Goal: Task Accomplishment & Management: Manage account settings

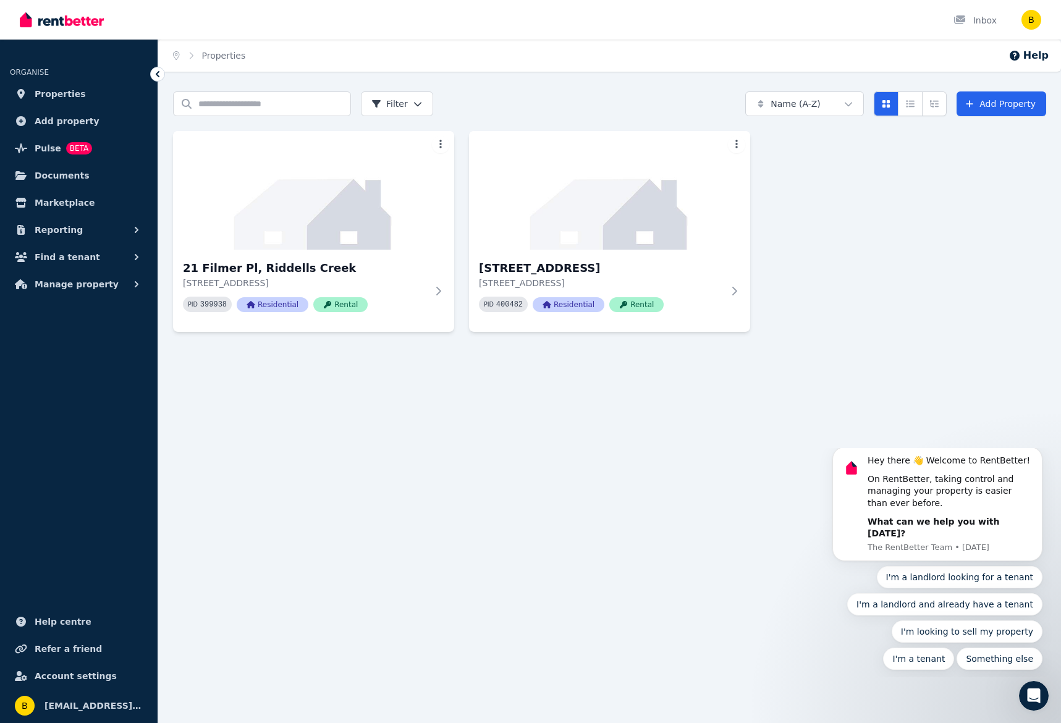
click at [436, 390] on div "Home Properties Help Search properties Filter Name (A-Z) Add Property [STREET_A…" at bounding box center [530, 361] width 1061 height 723
click at [440, 290] on icon at bounding box center [441, 291] width 12 height 10
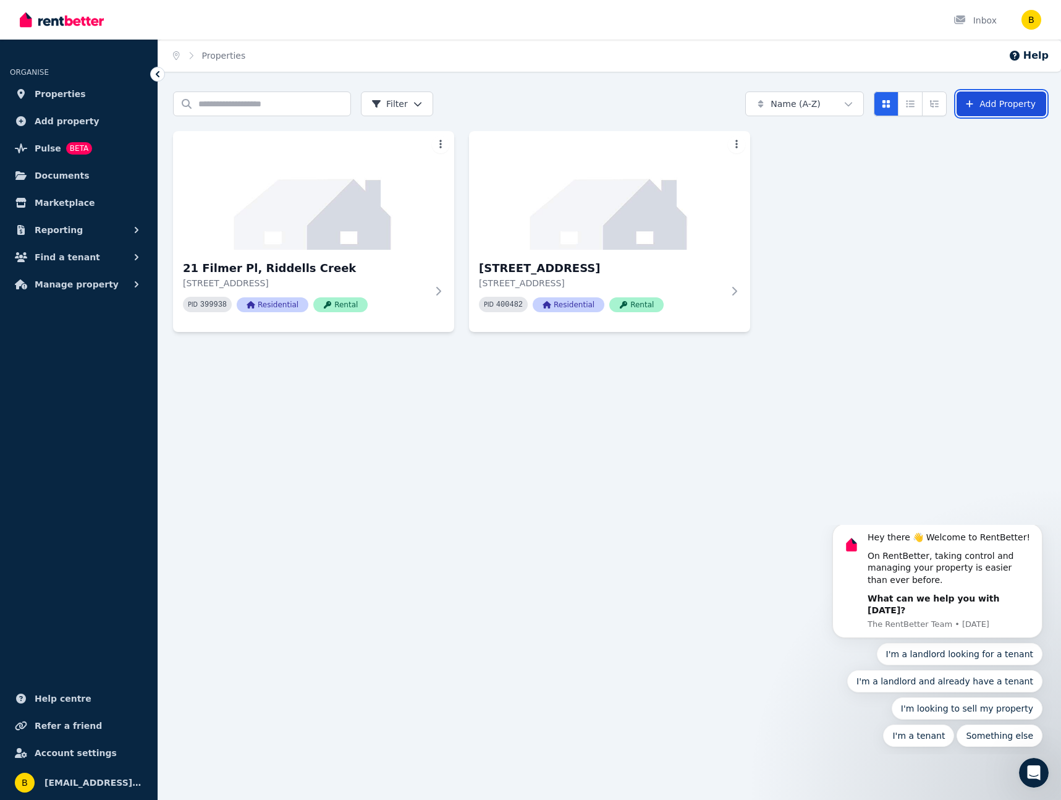
click at [1016, 104] on link "Add Property" at bounding box center [1002, 103] width 90 height 25
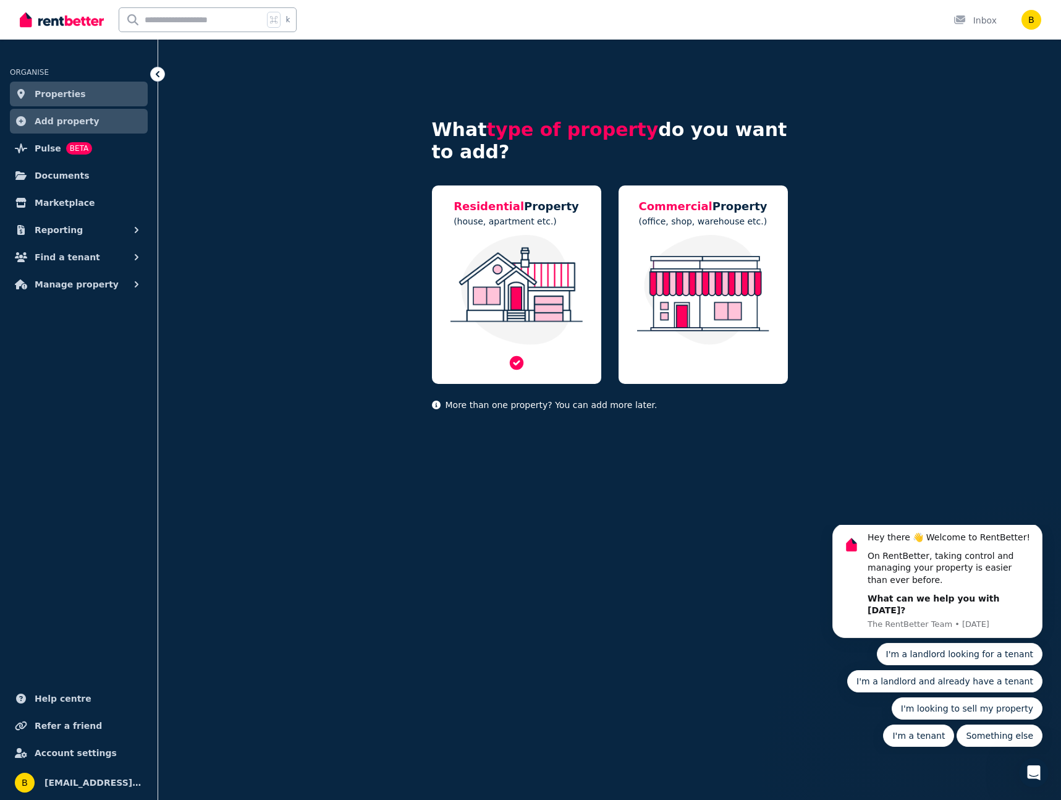
click at [523, 229] on div "Residential Property (house, apartment etc.)" at bounding box center [516, 284] width 169 height 198
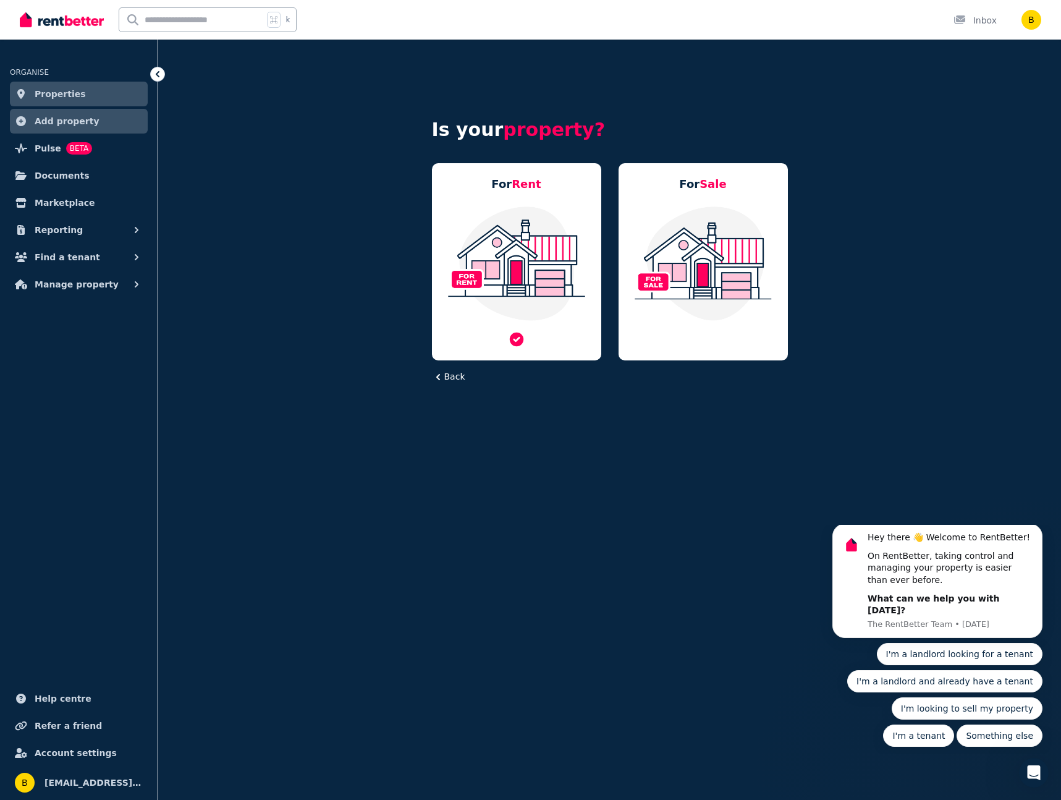
click at [535, 208] on img at bounding box center [516, 263] width 145 height 116
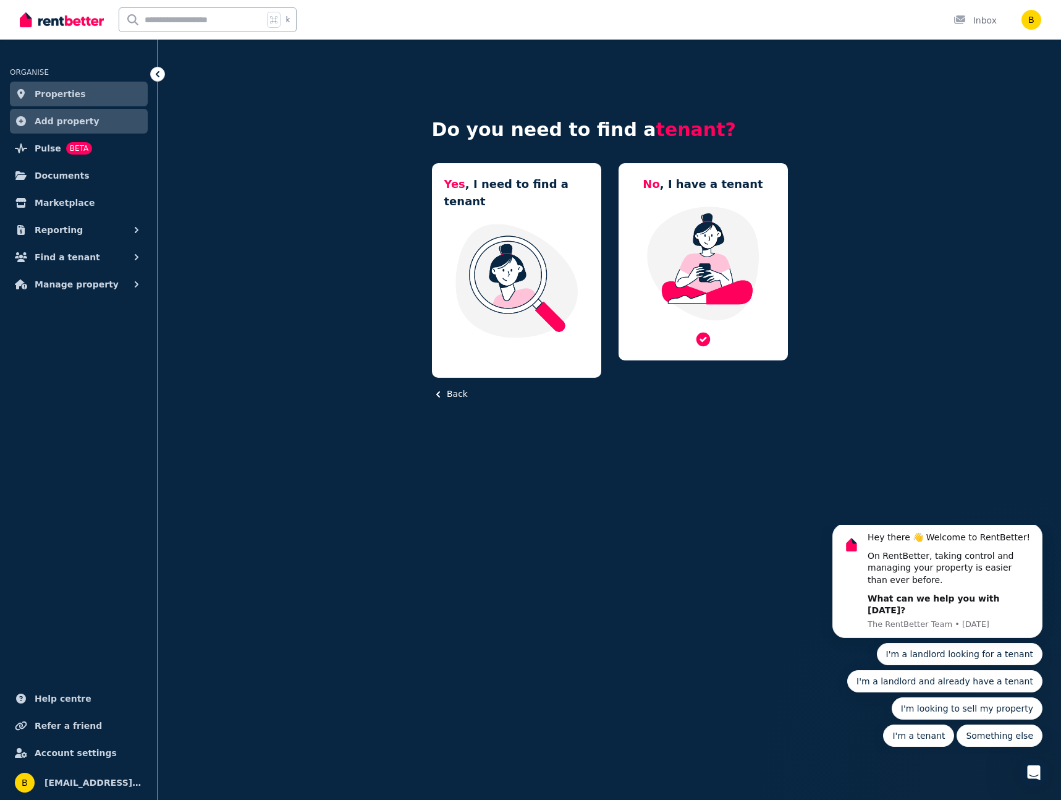
click at [740, 207] on img at bounding box center [703, 263] width 145 height 116
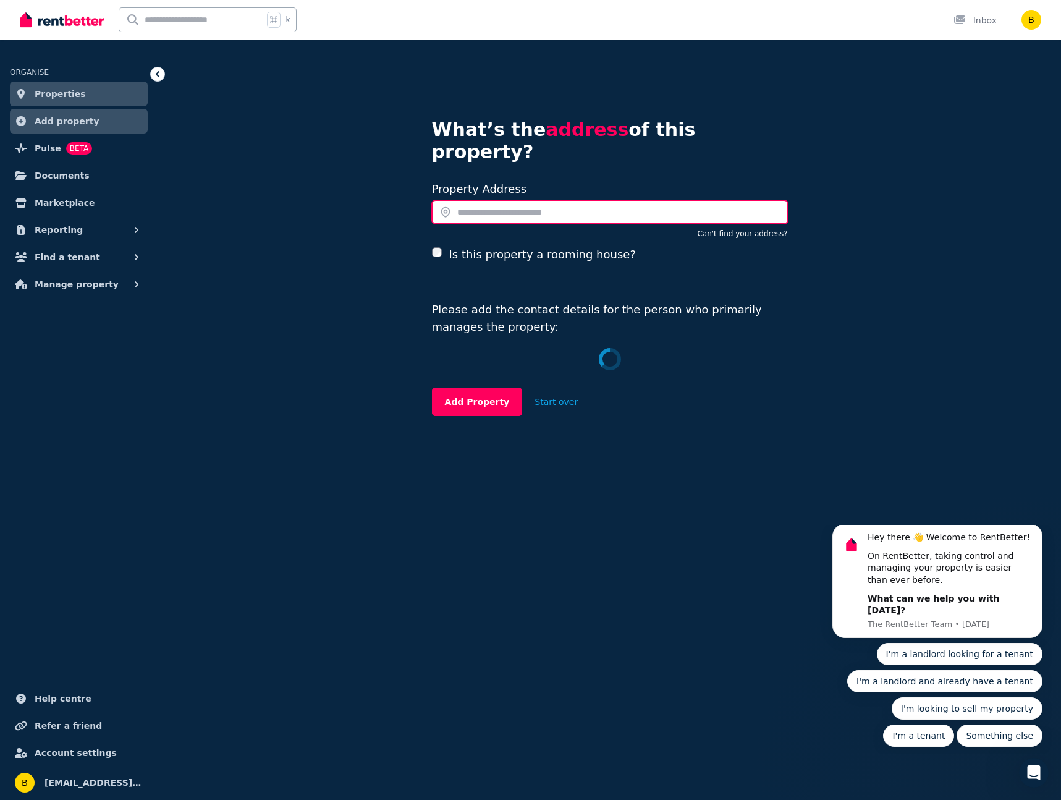
click at [500, 200] on input "text" at bounding box center [610, 211] width 356 height 23
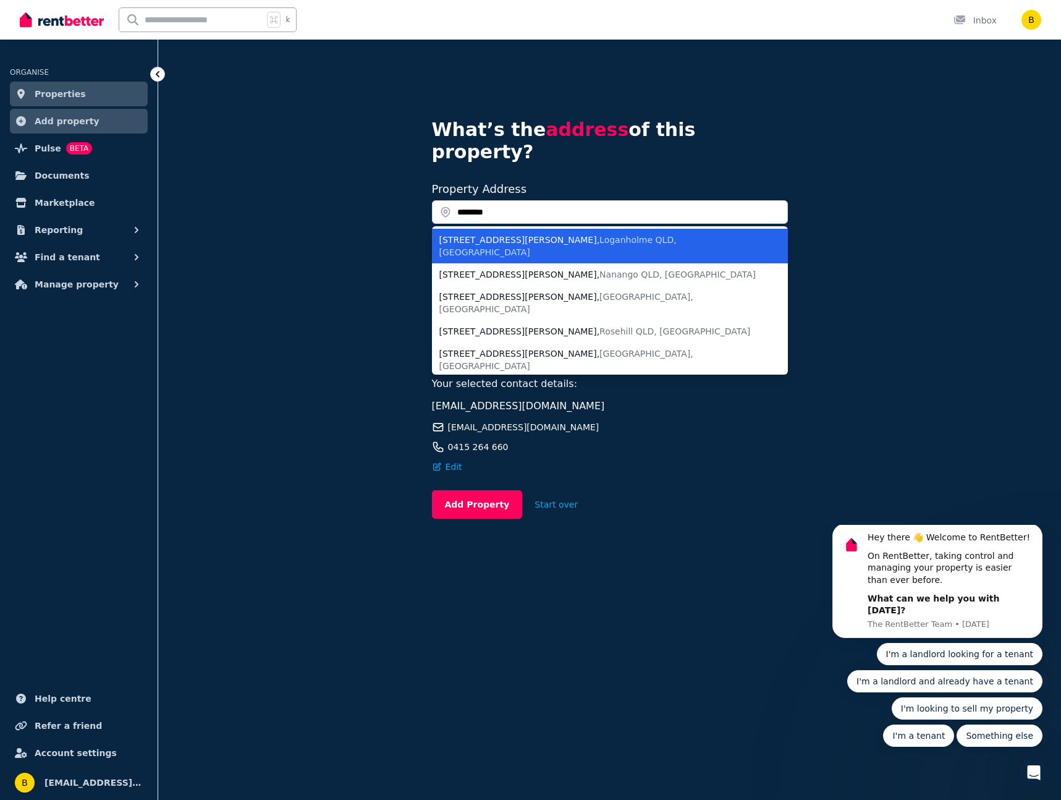
click at [527, 235] on span "Loganholme QLD, Australia" at bounding box center [558, 246] width 237 height 22
type input "**********"
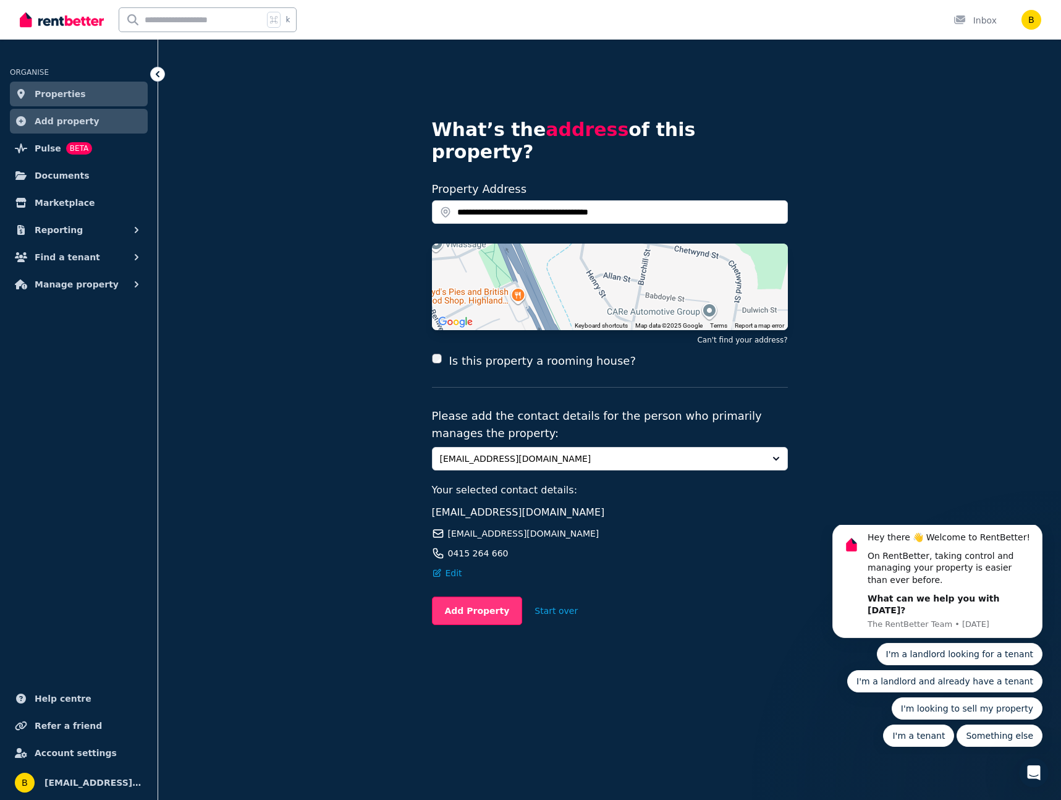
click at [487, 597] on button "Add Property" at bounding box center [477, 611] width 91 height 28
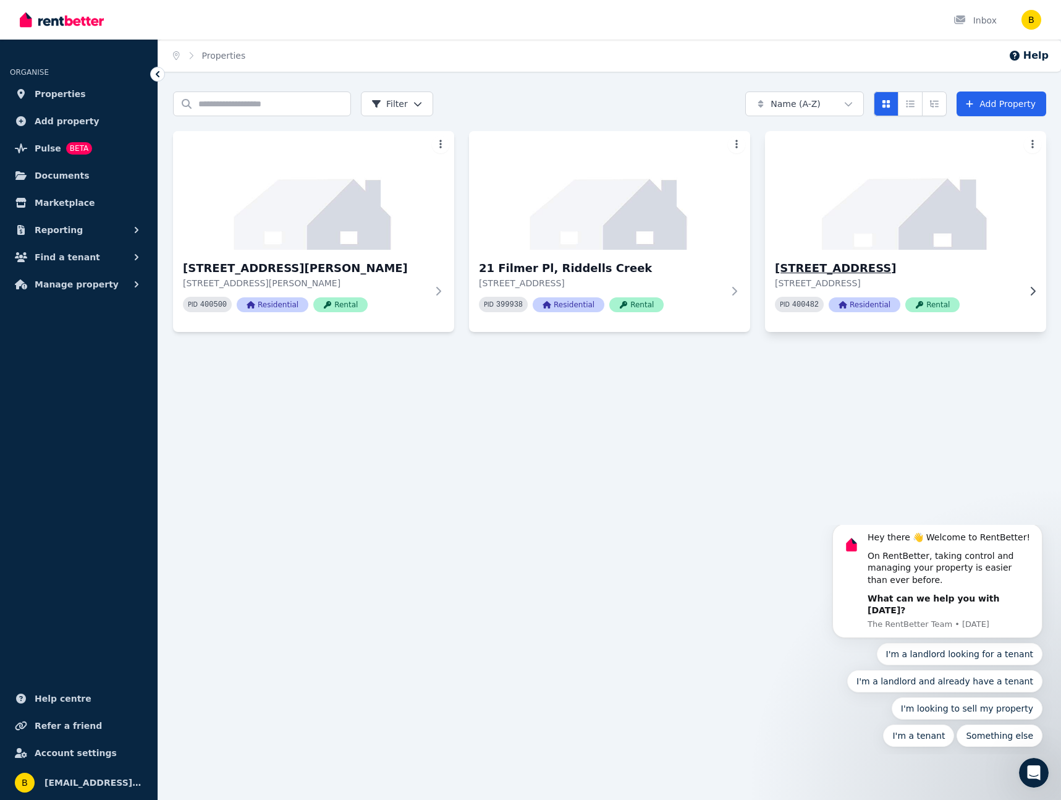
click at [1031, 289] on icon at bounding box center [1033, 291] width 12 height 10
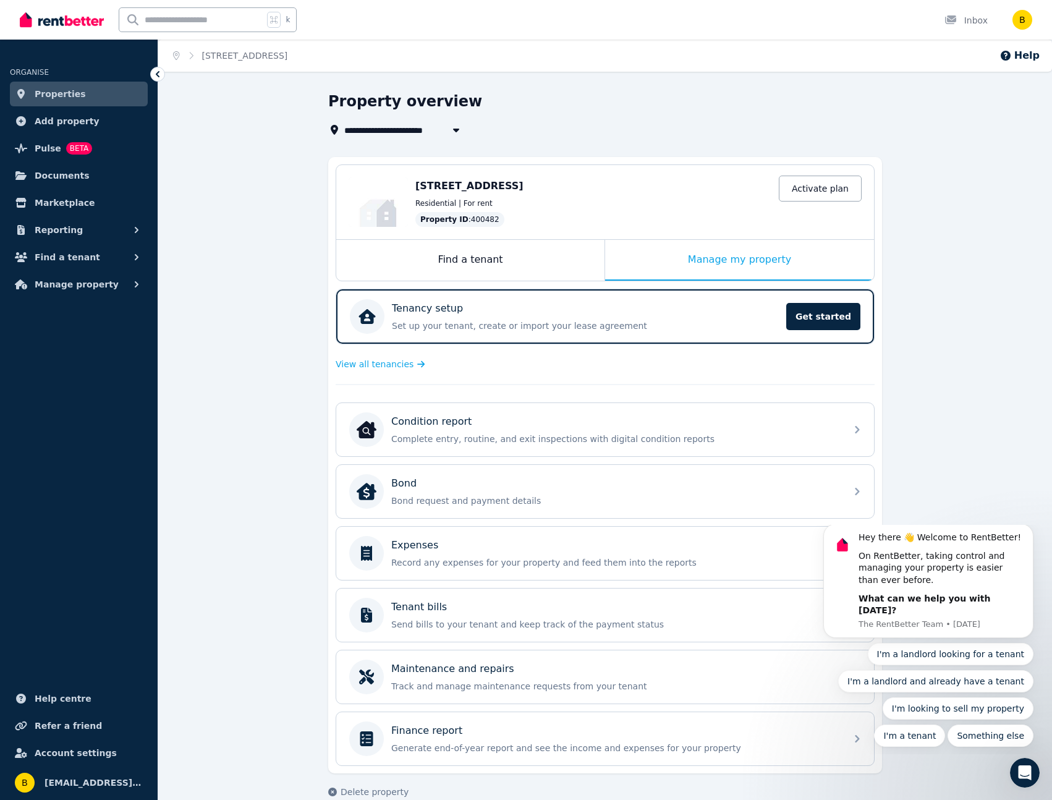
scroll to position [20, 0]
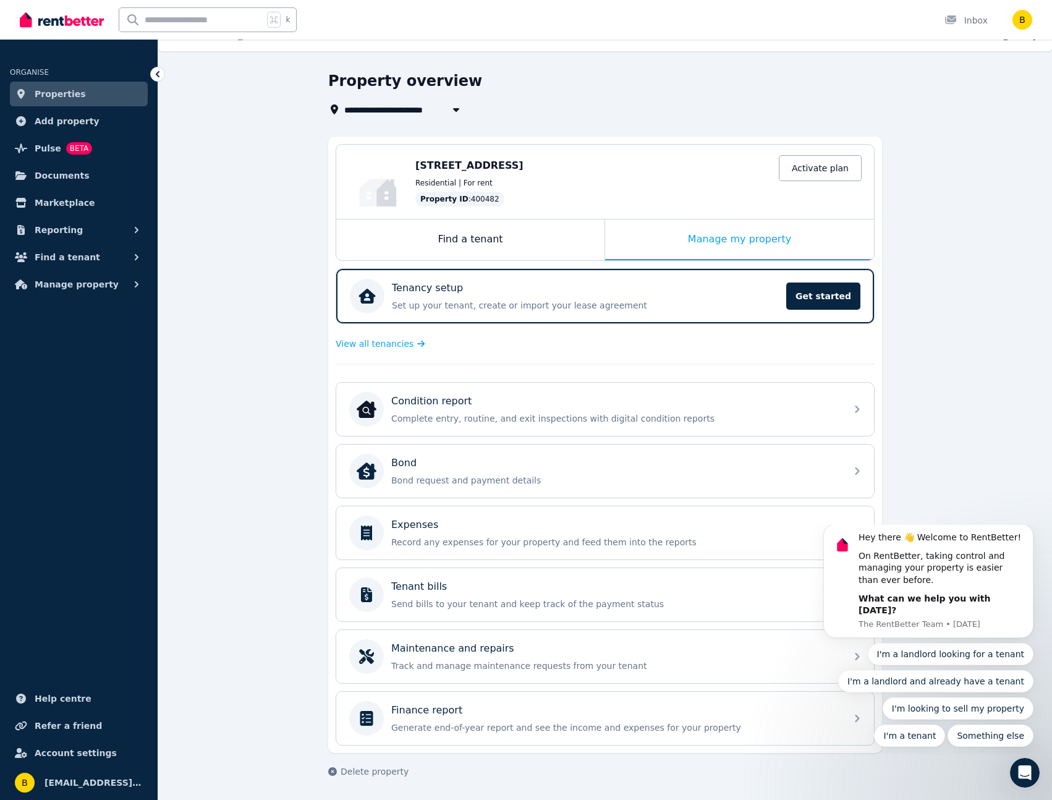
click at [60, 93] on span "Properties" at bounding box center [60, 94] width 51 height 15
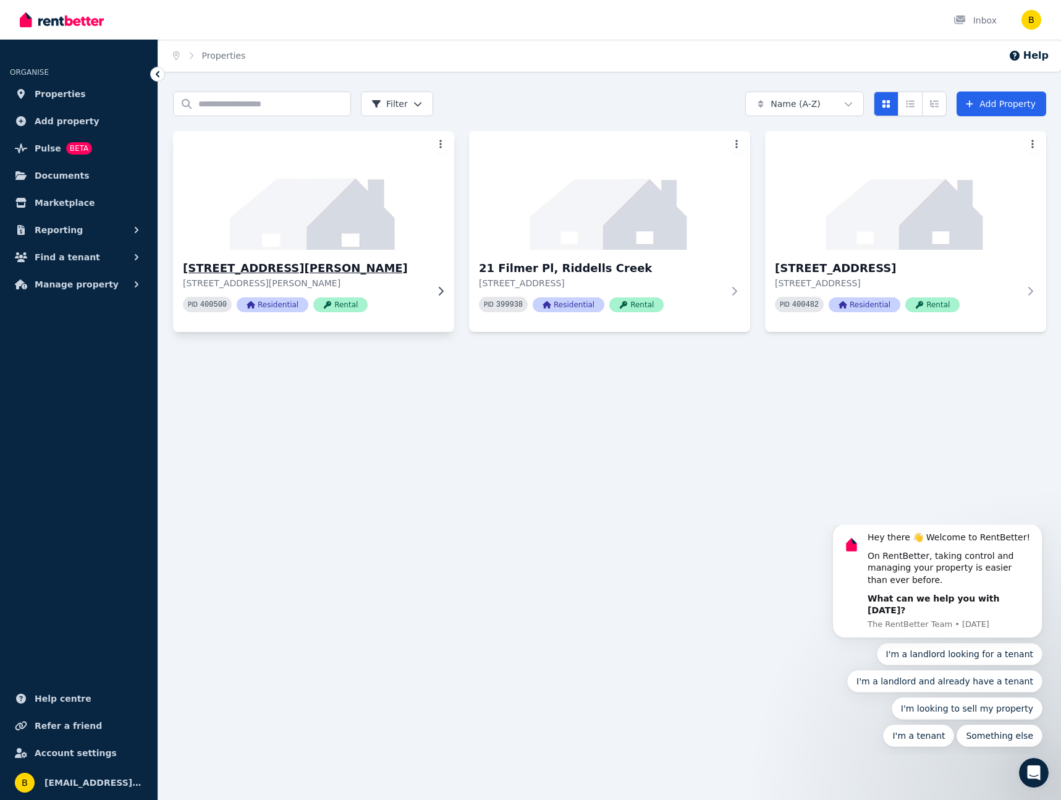
click at [400, 196] on img at bounding box center [314, 190] width 296 height 125
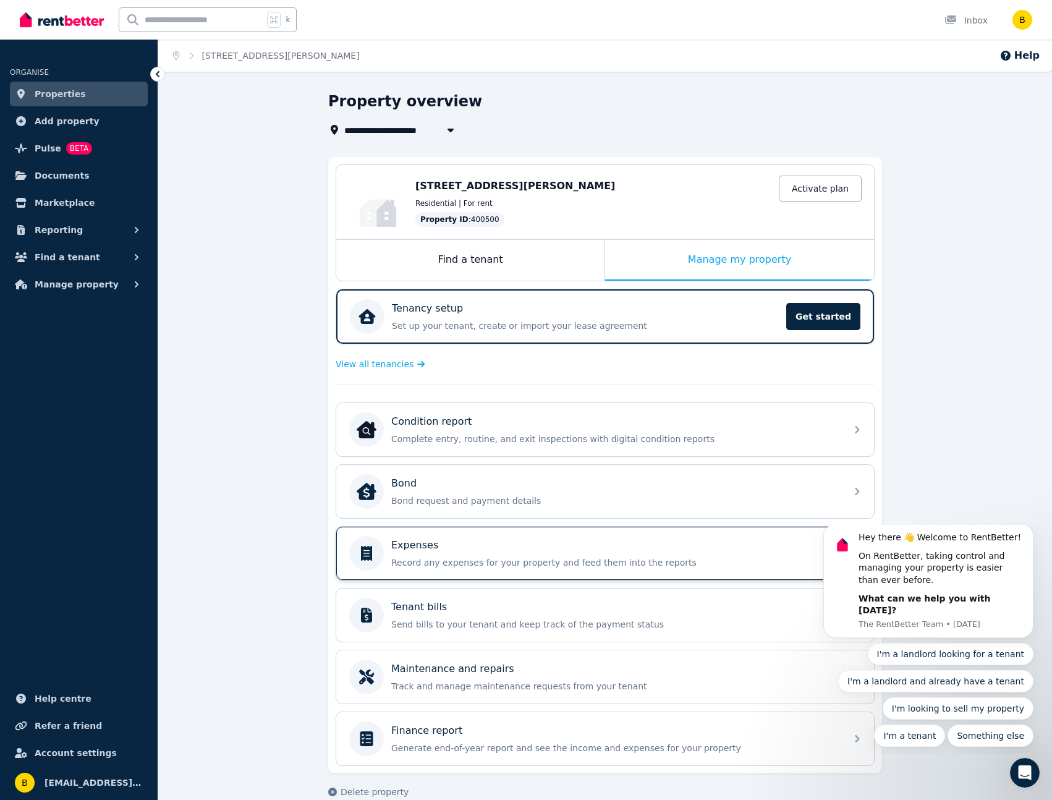
scroll to position [20, 0]
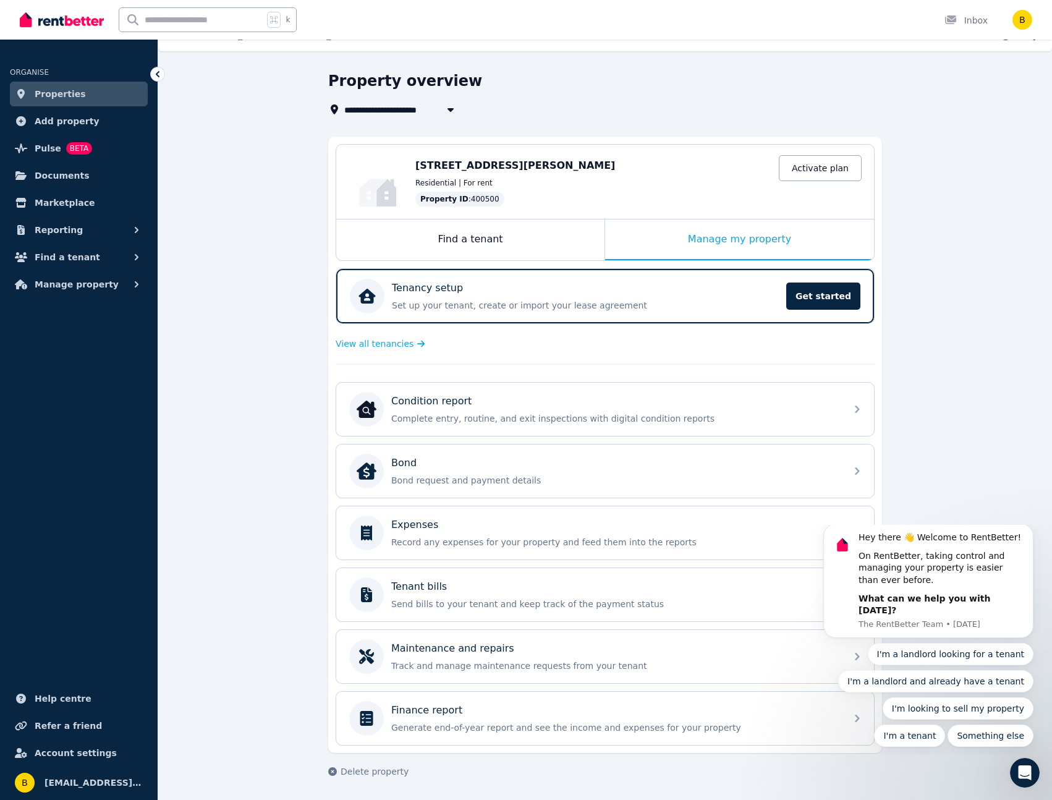
click at [556, 79] on div "Property overview" at bounding box center [601, 82] width 547 height 23
click at [239, 93] on div "**********" at bounding box center [605, 435] width 894 height 729
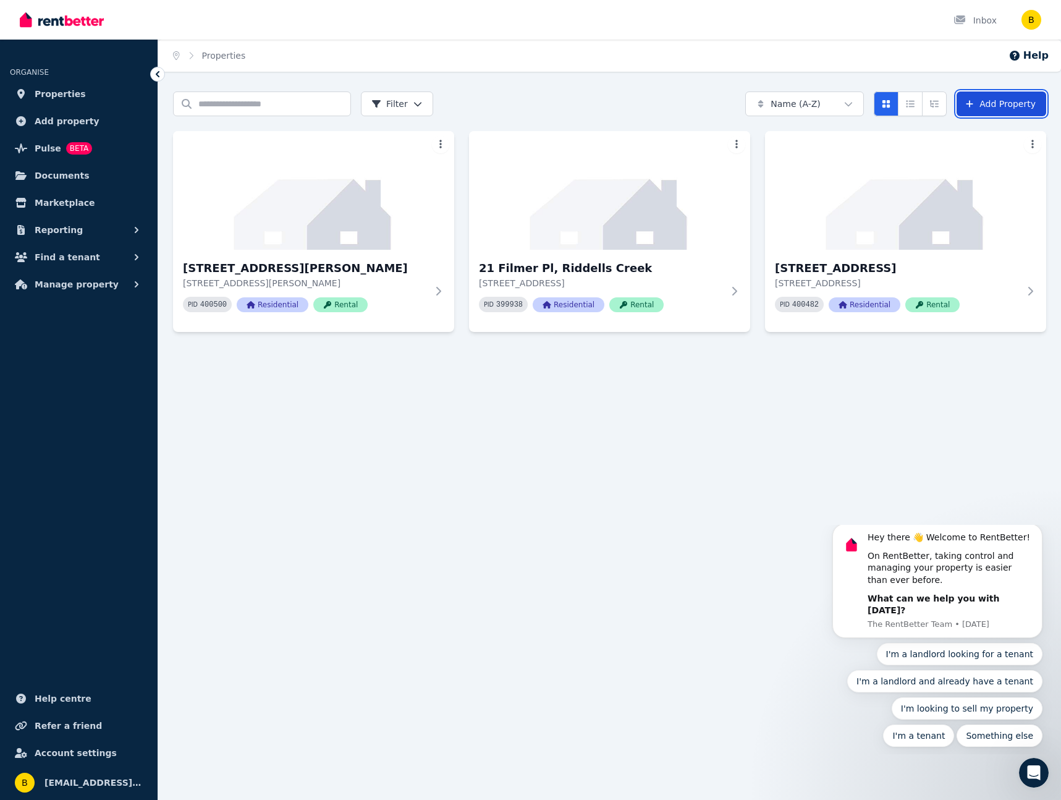
click at [992, 98] on link "Add Property" at bounding box center [1002, 103] width 90 height 25
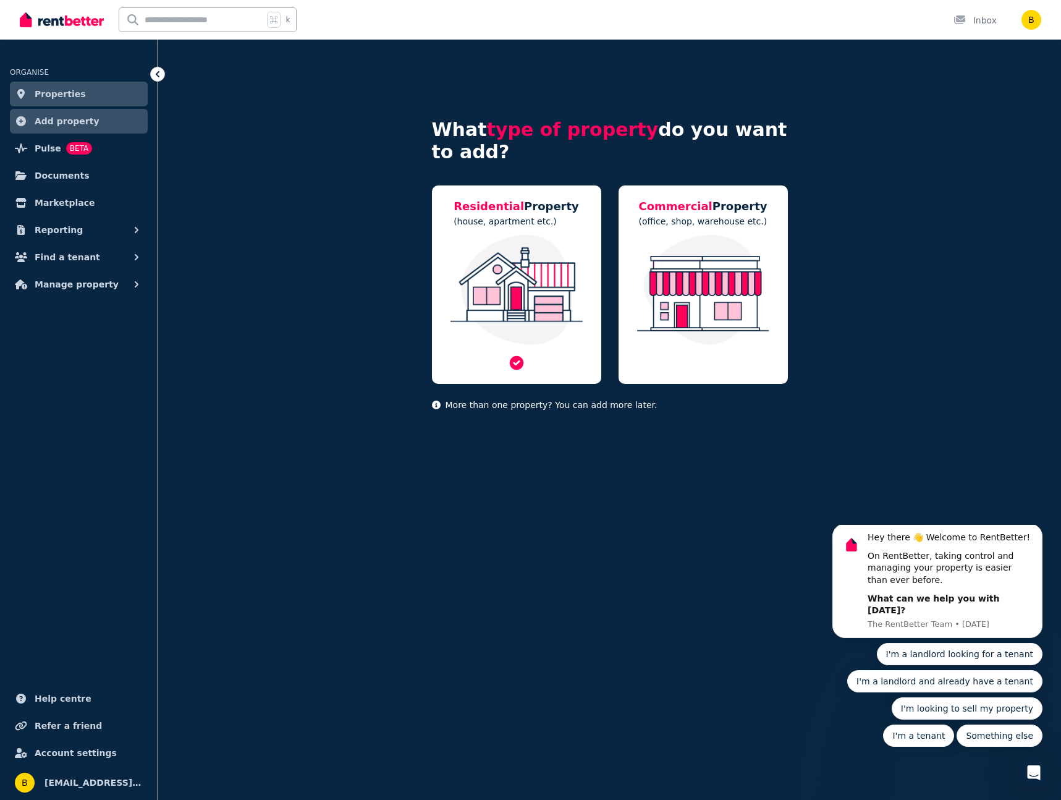
click at [499, 245] on img at bounding box center [516, 290] width 145 height 110
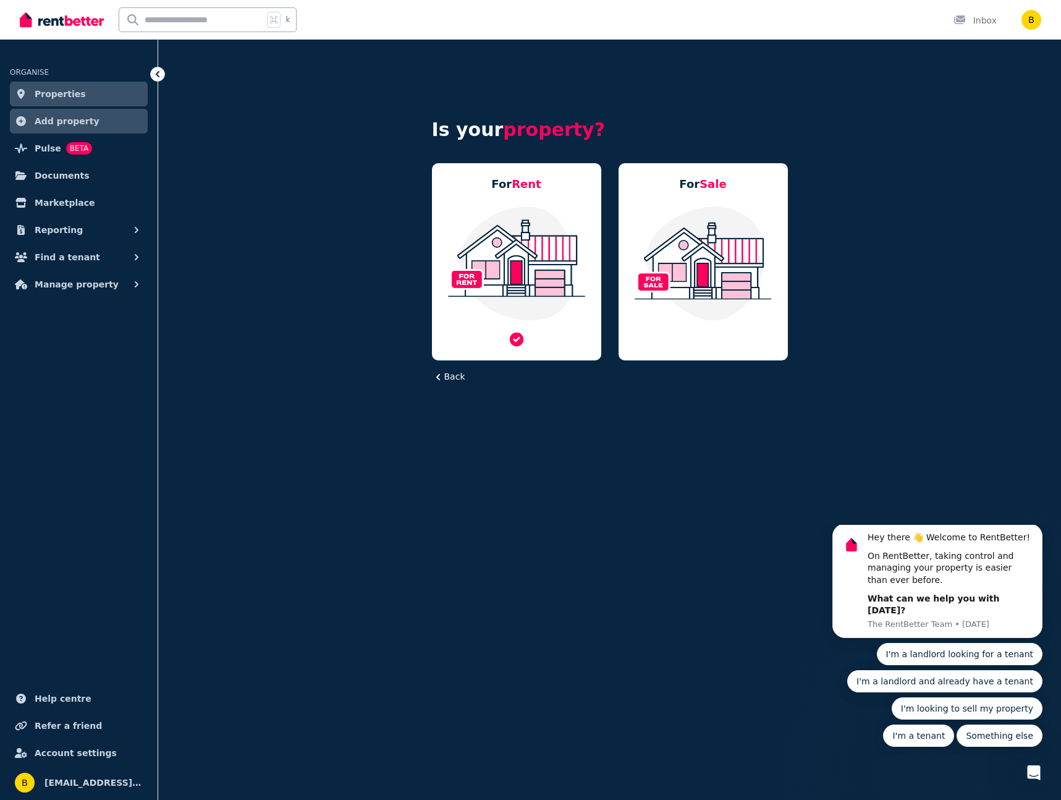
click at [514, 231] on img at bounding box center [516, 263] width 145 height 116
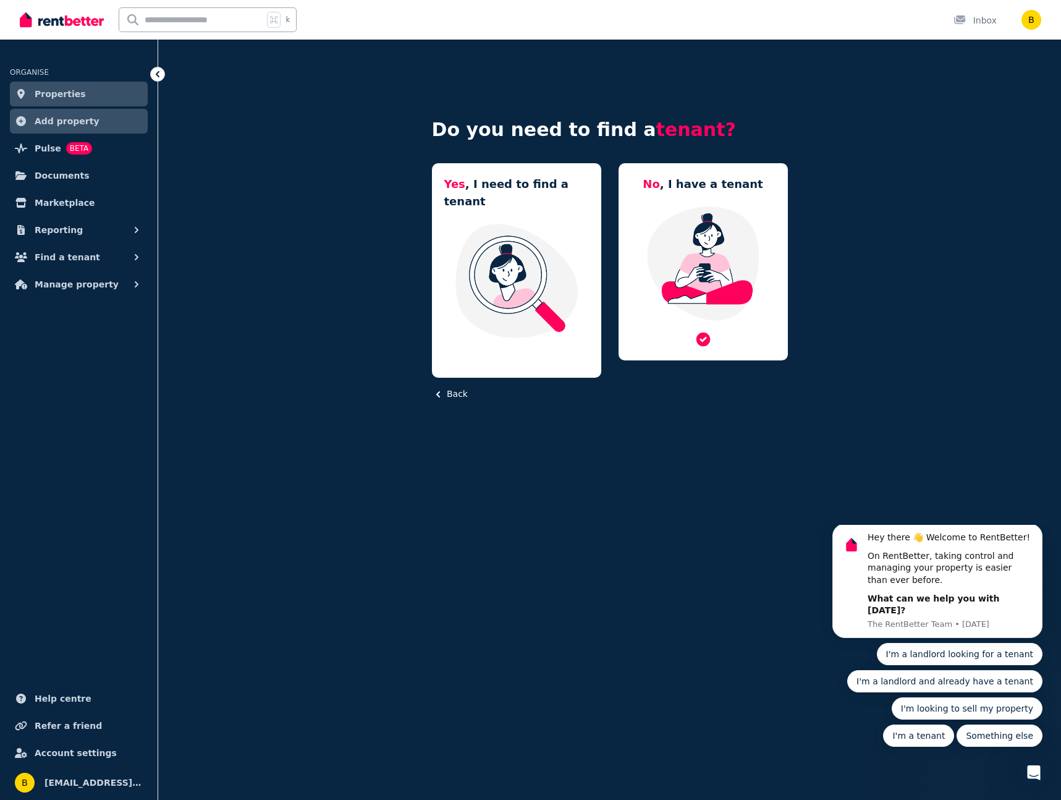
click at [715, 212] on img at bounding box center [703, 263] width 145 height 116
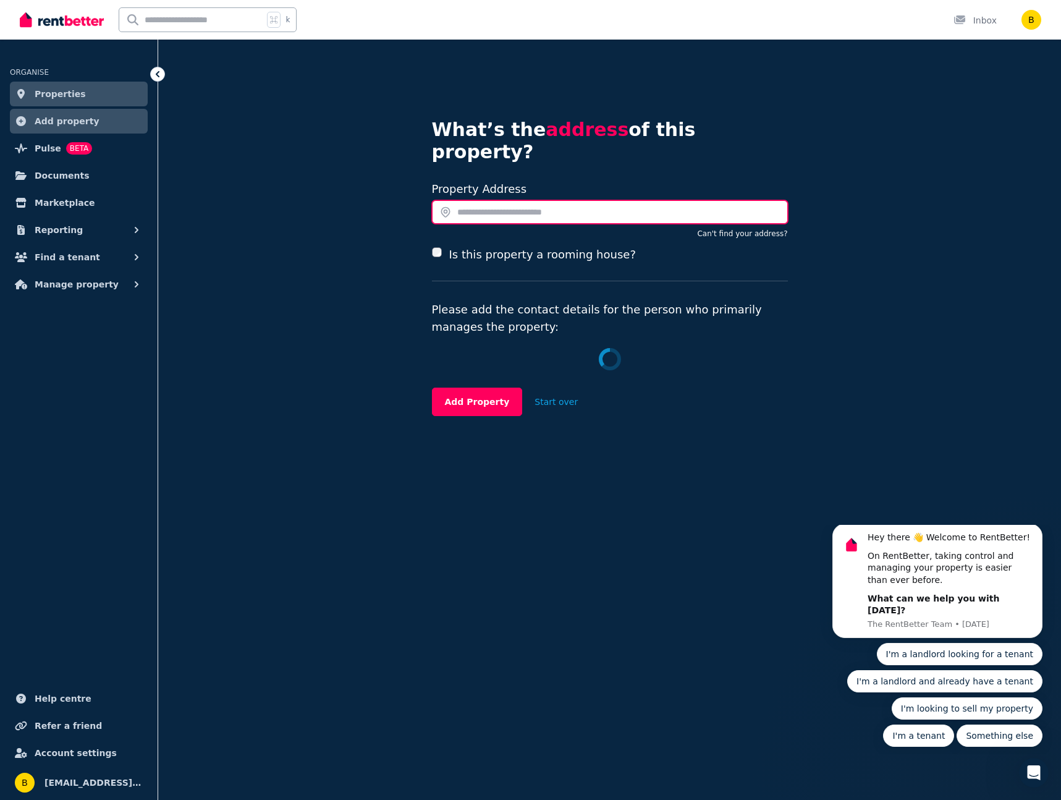
click at [538, 200] on input "text" at bounding box center [610, 211] width 356 height 23
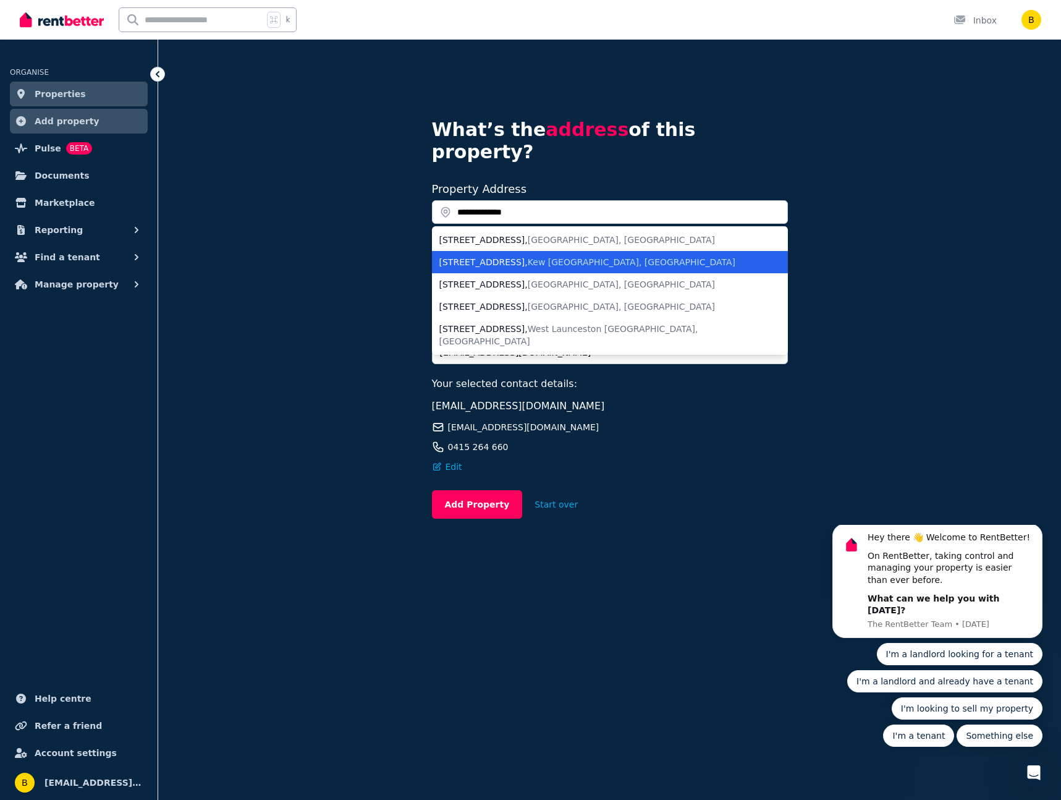
click at [588, 256] on div "85 Peel Street , Kew VIC, Australia" at bounding box center [603, 262] width 326 height 12
type input "**********"
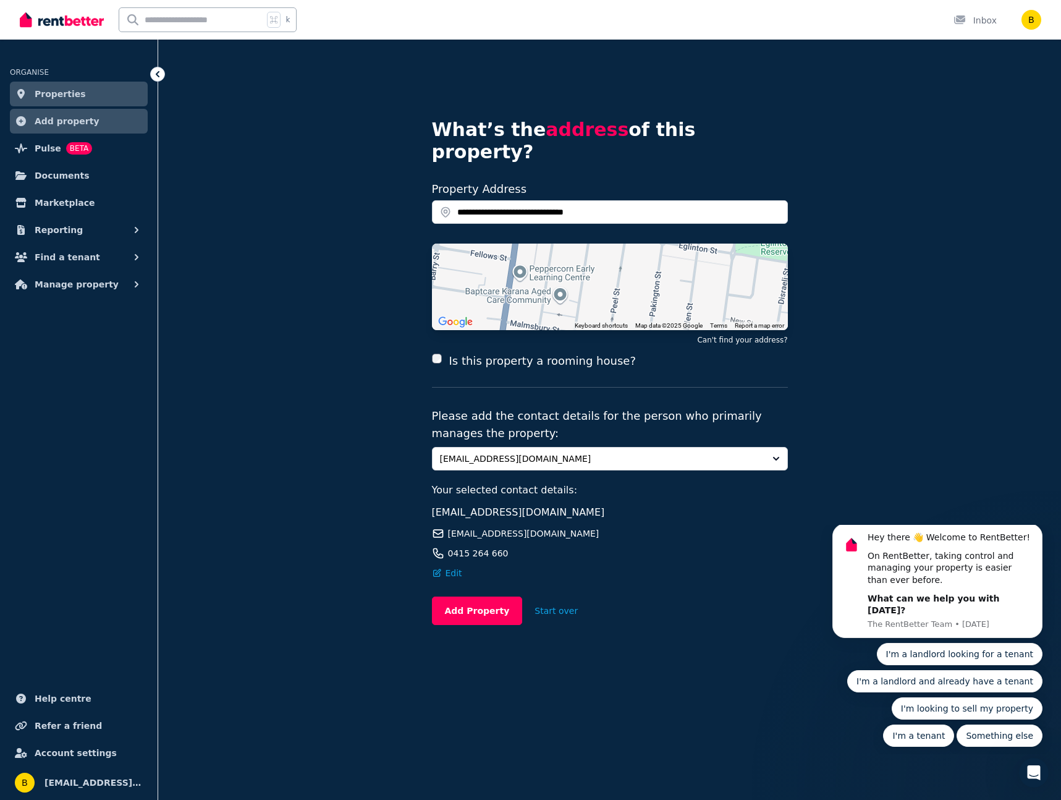
click at [687, 255] on div "To activate drag with keyboard, press Alt + Enter. Once in keyboard drag state,…" at bounding box center [610, 287] width 356 height 87
